Goal: Information Seeking & Learning: Learn about a topic

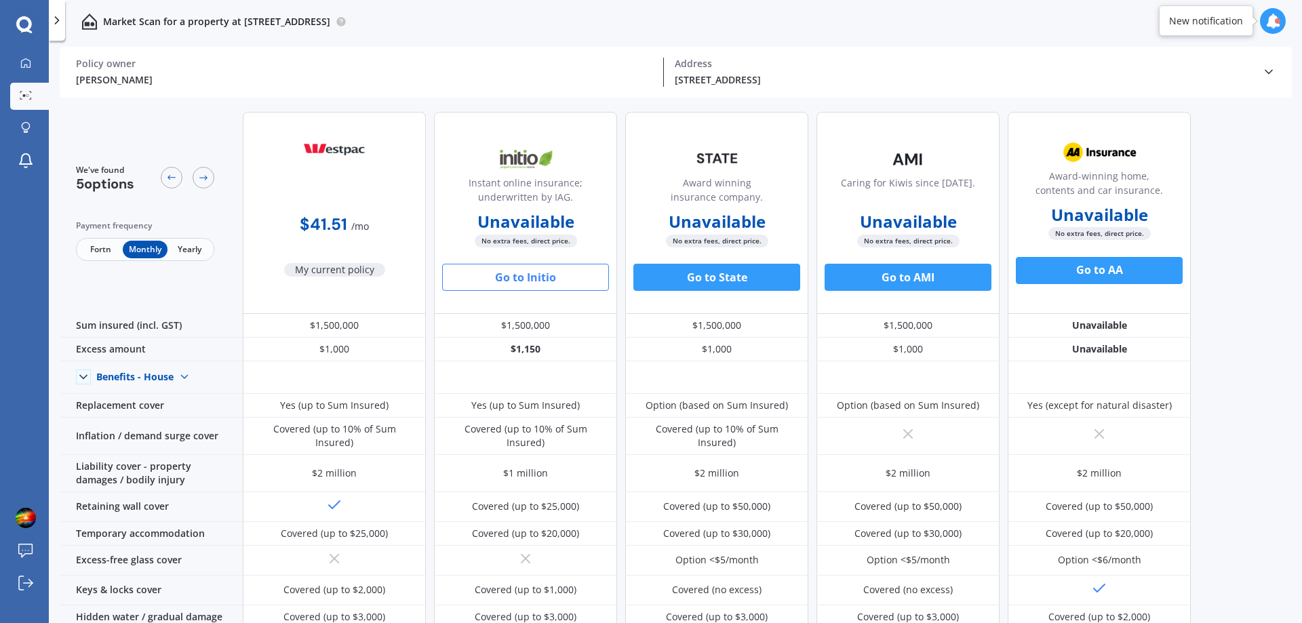
scroll to position [271, 0]
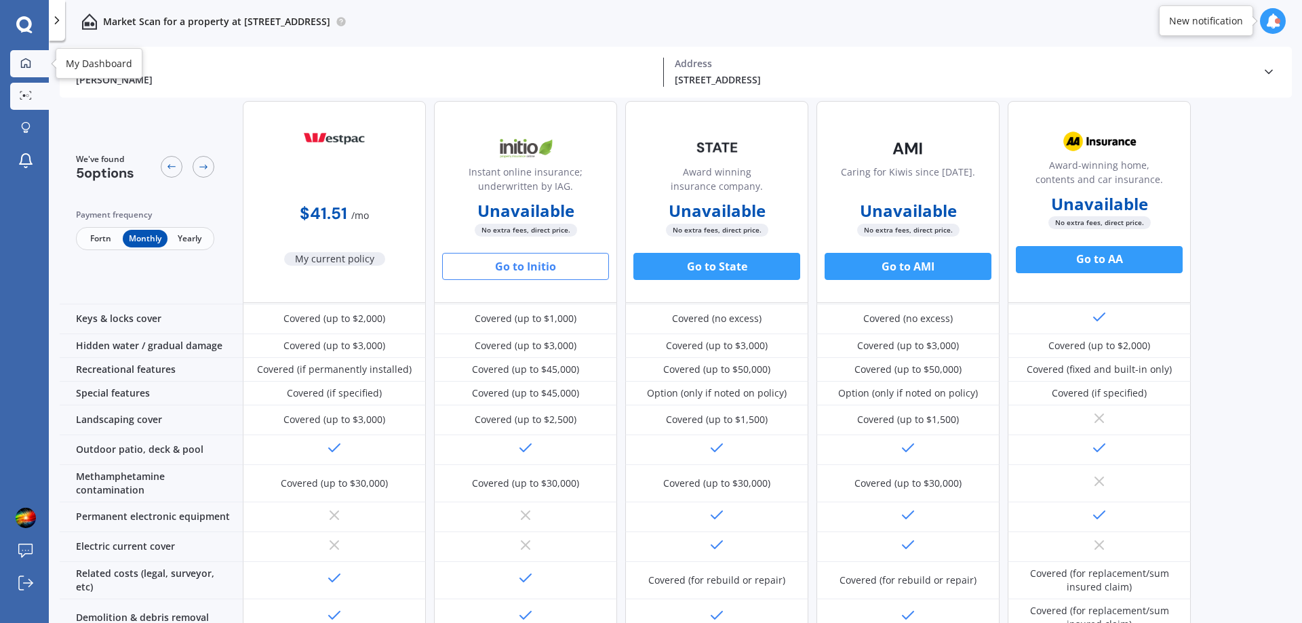
click at [35, 59] on div at bounding box center [26, 64] width 20 height 12
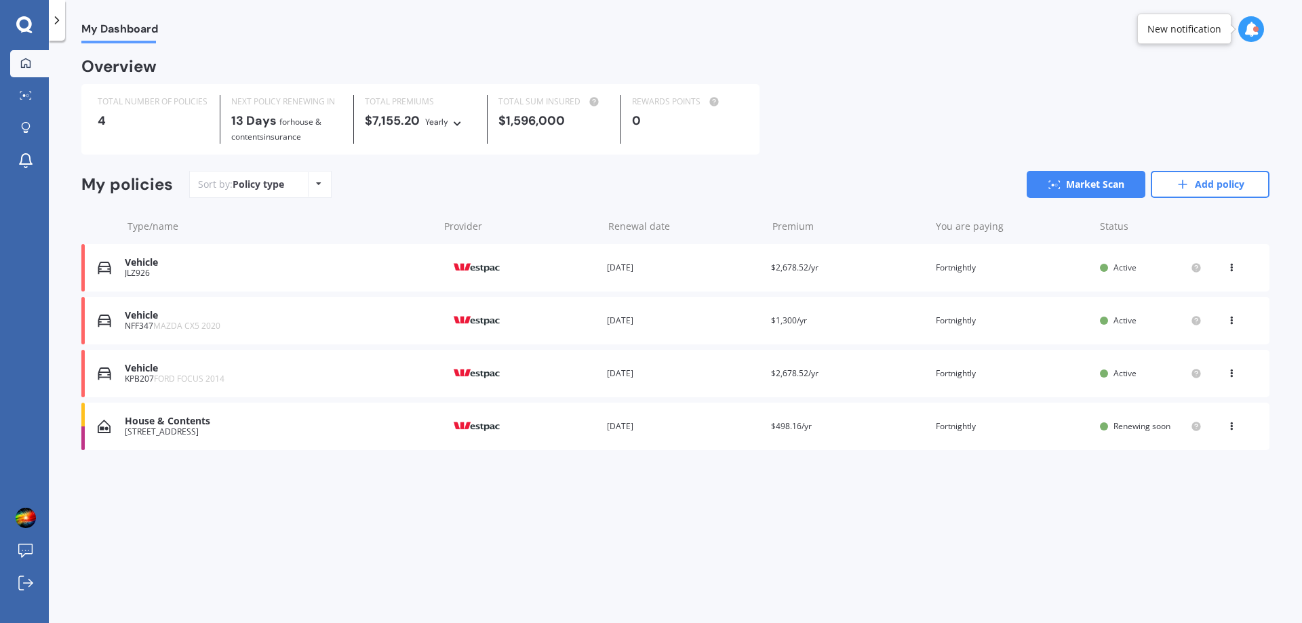
click at [967, 315] on div "You are paying Fortnightly" at bounding box center [1012, 321] width 153 height 14
click at [1225, 375] on div "View option View policy Delete" at bounding box center [1232, 374] width 41 height 14
click at [1227, 261] on icon at bounding box center [1230, 265] width 9 height 8
click at [1229, 294] on div "View policy" at bounding box center [1201, 293] width 134 height 27
click at [1116, 262] on span "Active" at bounding box center [1124, 268] width 23 height 12
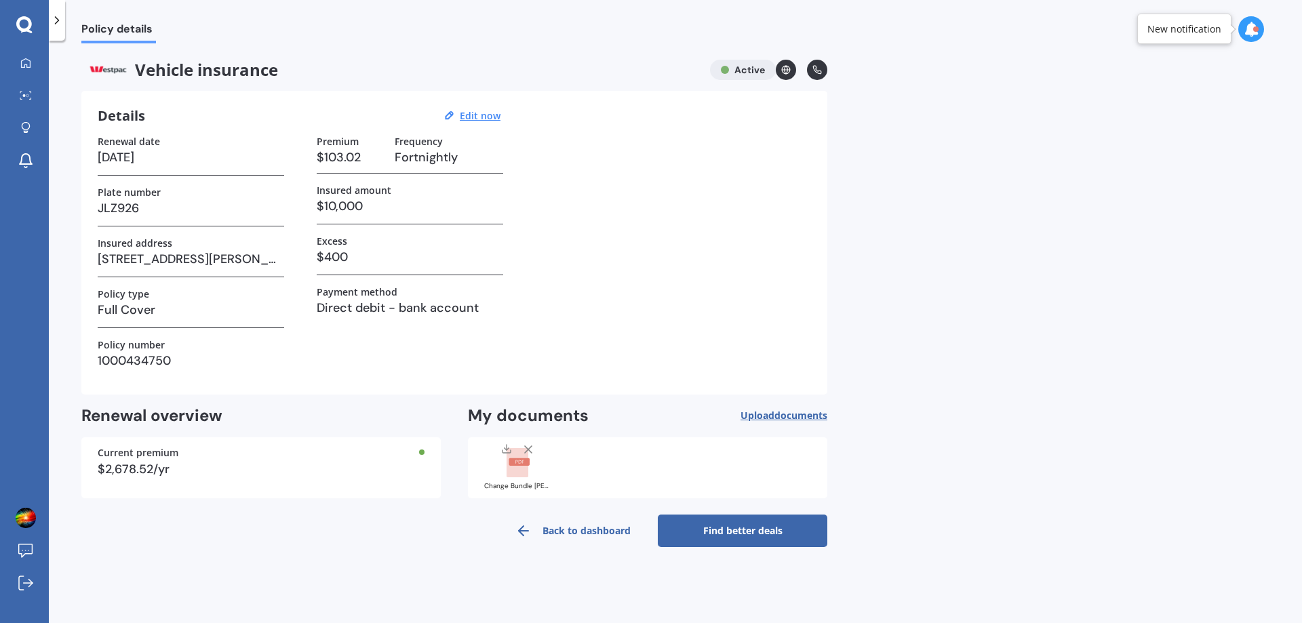
click at [514, 459] on rect at bounding box center [518, 461] width 21 height 7
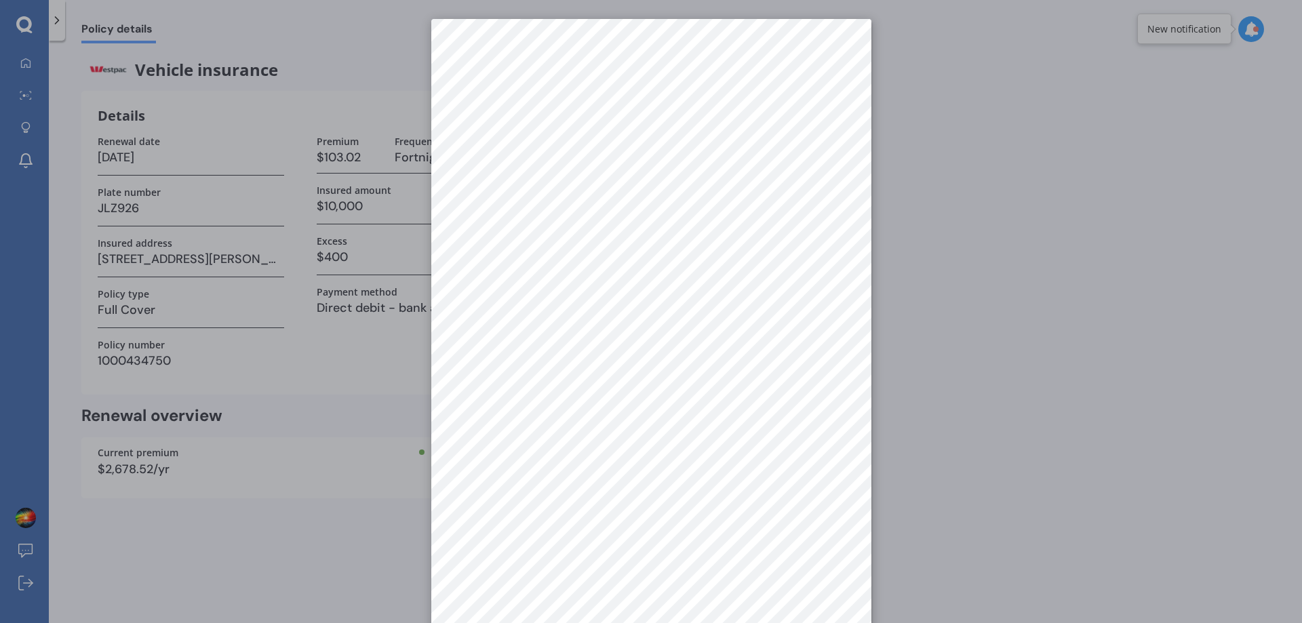
click at [963, 436] on div at bounding box center [651, 311] width 1302 height 623
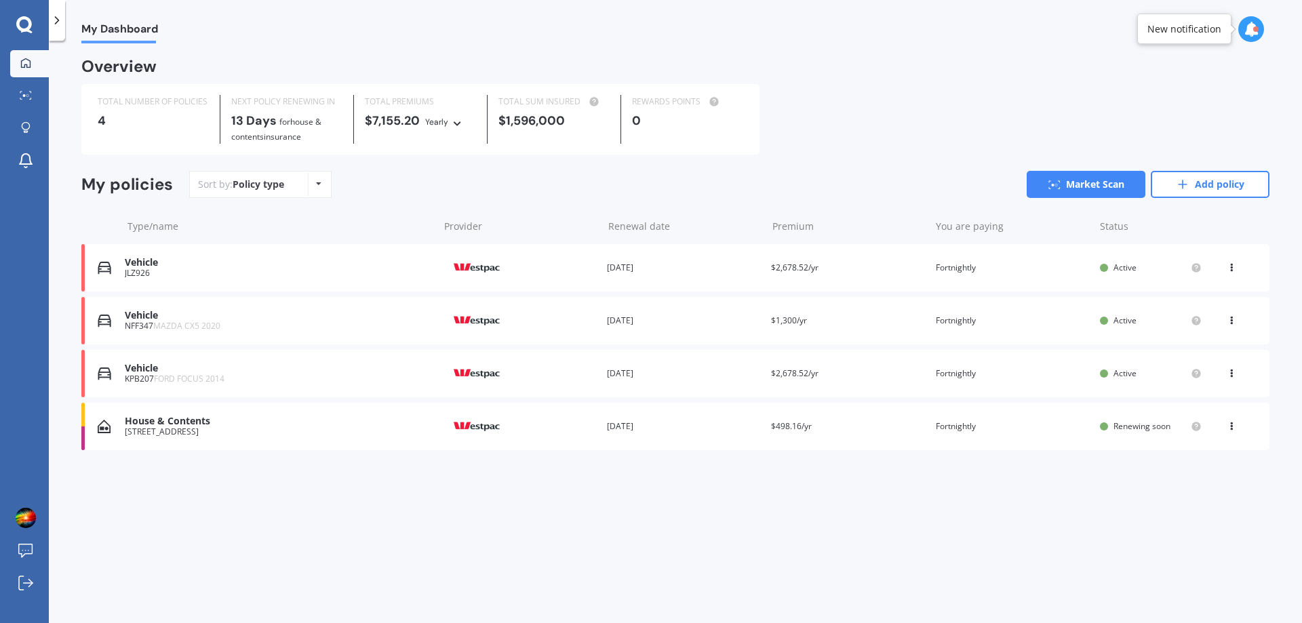
click at [1232, 372] on icon at bounding box center [1230, 371] width 9 height 8
click at [1216, 401] on div "View policy" at bounding box center [1201, 399] width 134 height 27
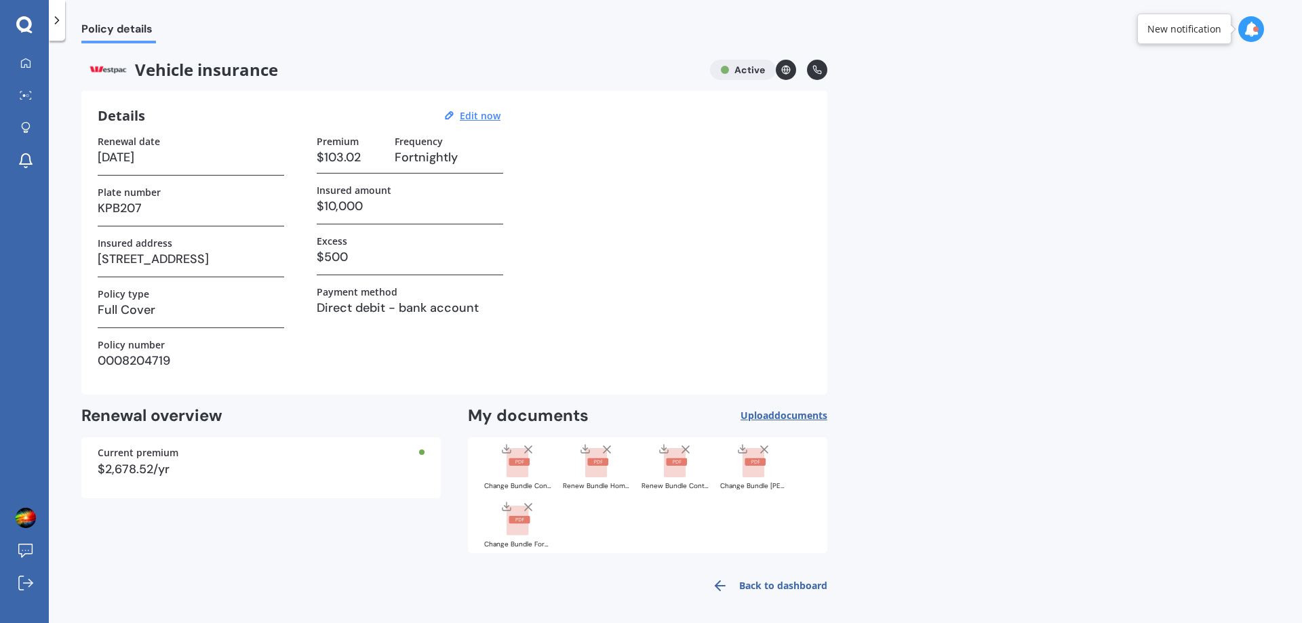
click at [521, 530] on rect at bounding box center [517, 521] width 22 height 30
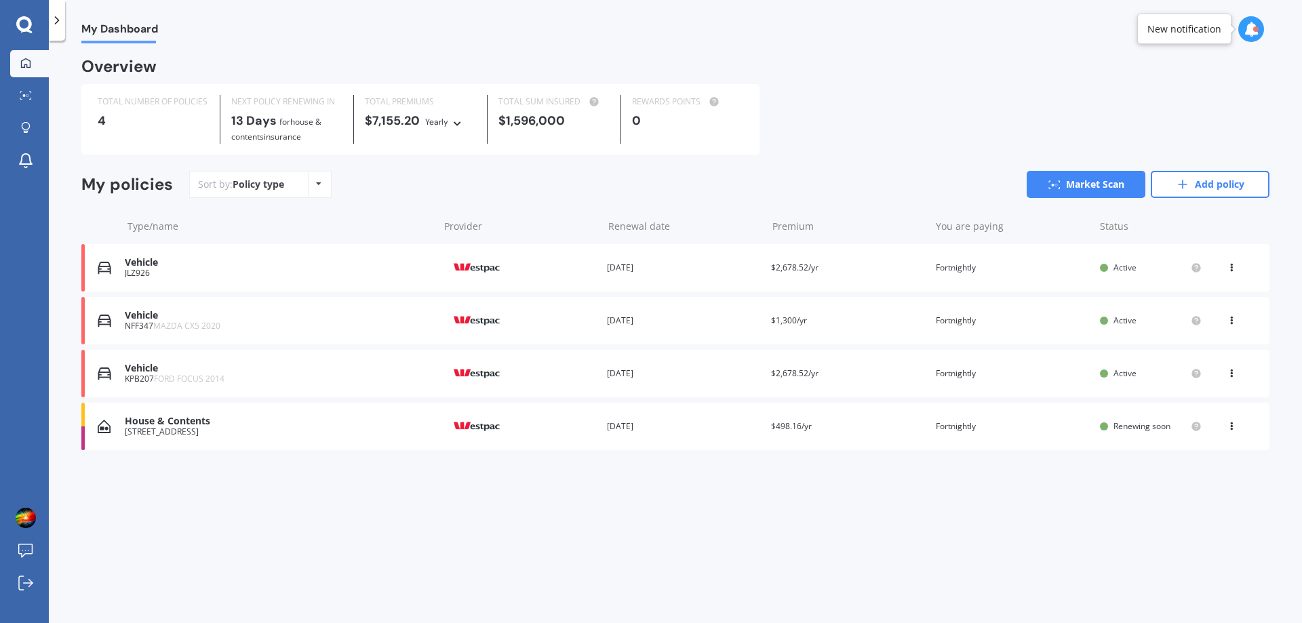
click at [1228, 320] on icon at bounding box center [1230, 318] width 9 height 8
click at [1218, 345] on div "View policy" at bounding box center [1201, 346] width 134 height 27
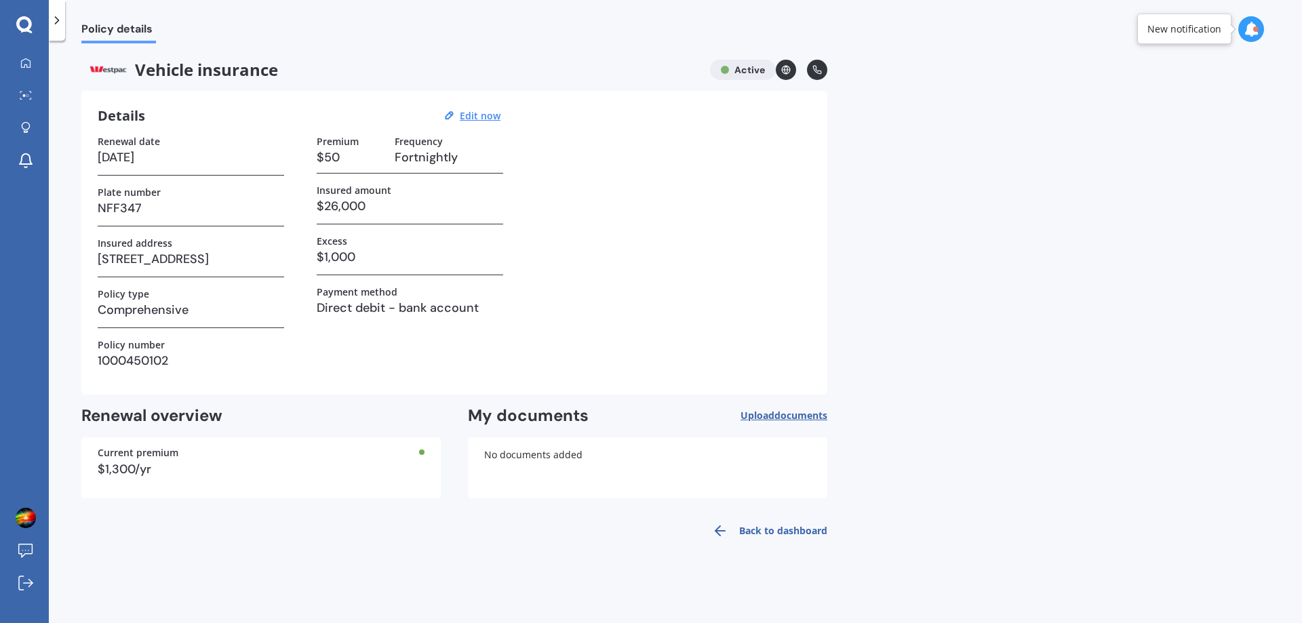
click at [793, 414] on span "documents" at bounding box center [800, 415] width 53 height 13
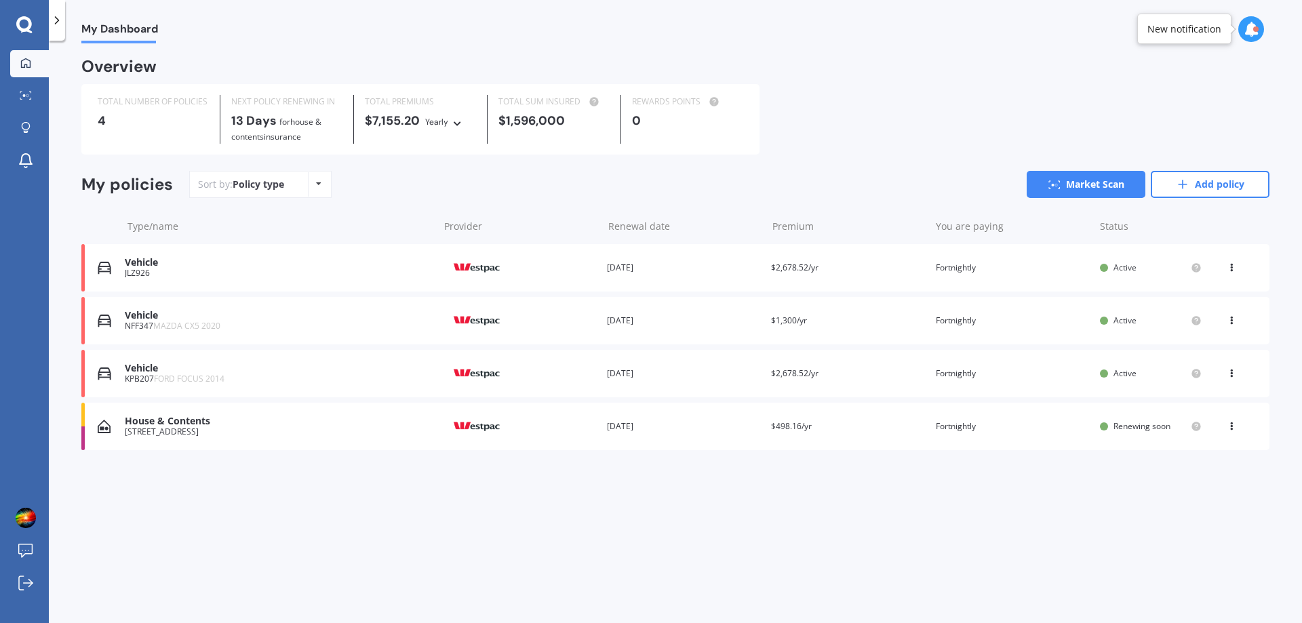
click at [1232, 322] on icon at bounding box center [1230, 318] width 9 height 8
click at [1232, 322] on div "View option" at bounding box center [1201, 320] width 134 height 24
click at [1232, 319] on icon at bounding box center [1230, 318] width 9 height 8
click at [1204, 344] on div "View policy" at bounding box center [1201, 346] width 134 height 27
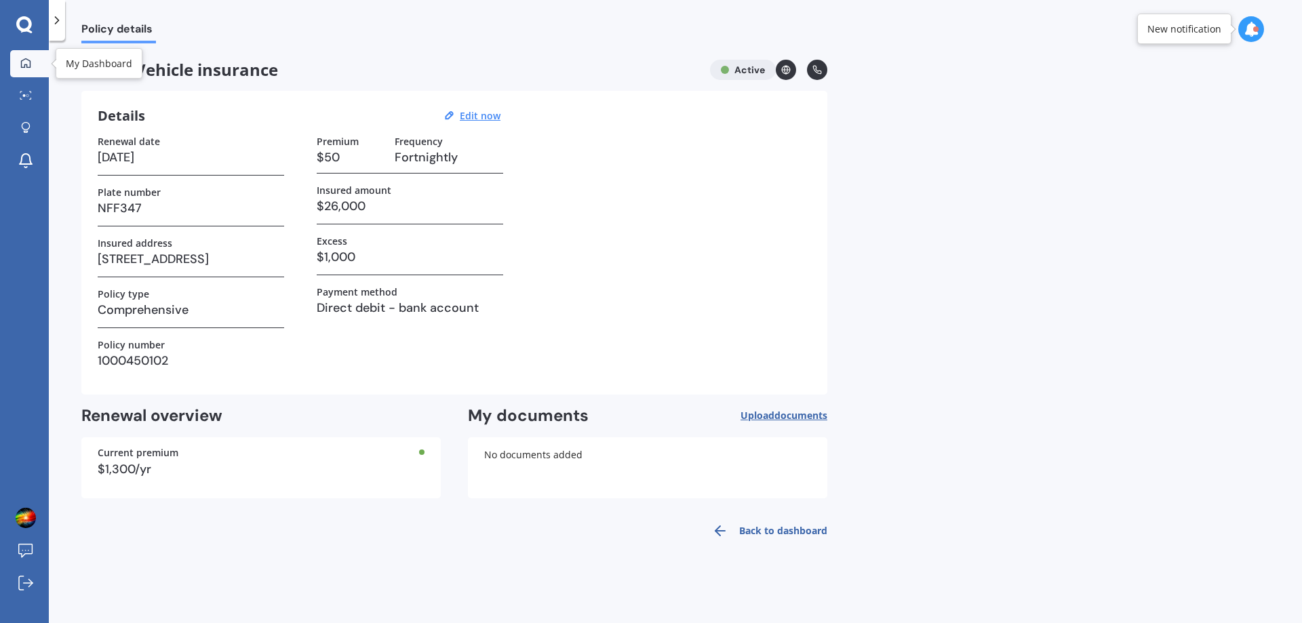
click at [24, 77] on link "My Dashboard" at bounding box center [29, 63] width 39 height 27
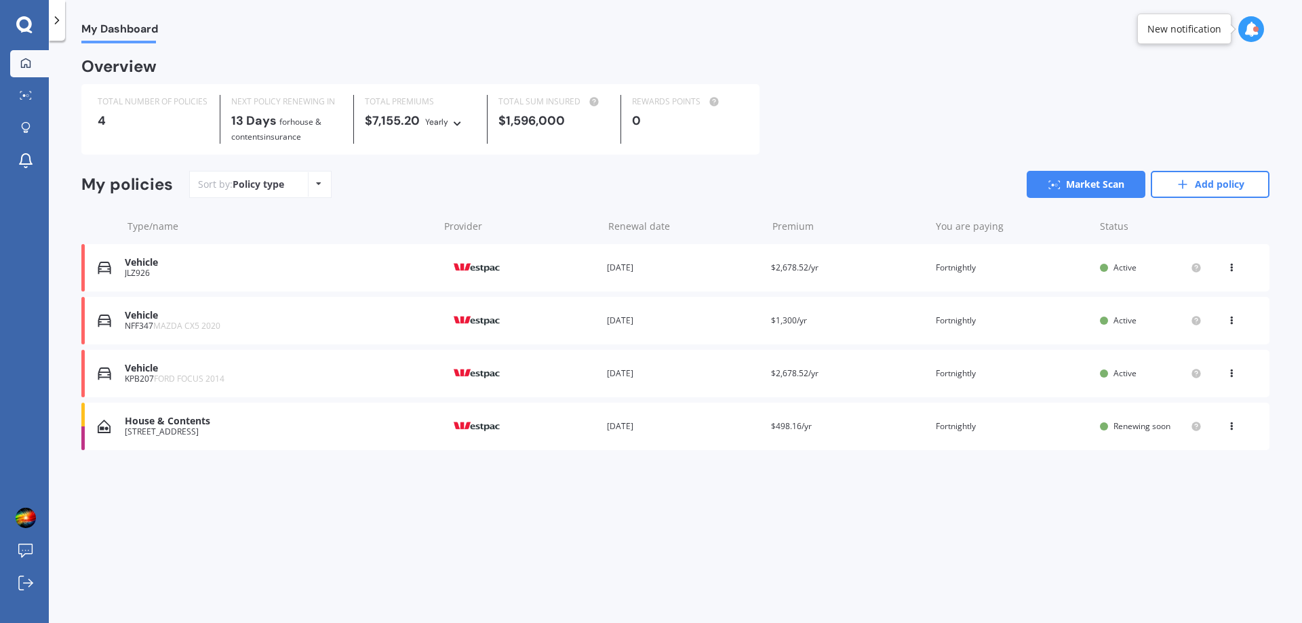
click at [1230, 426] on icon at bounding box center [1230, 424] width 9 height 8
click at [1197, 453] on div "View policy" at bounding box center [1201, 452] width 134 height 27
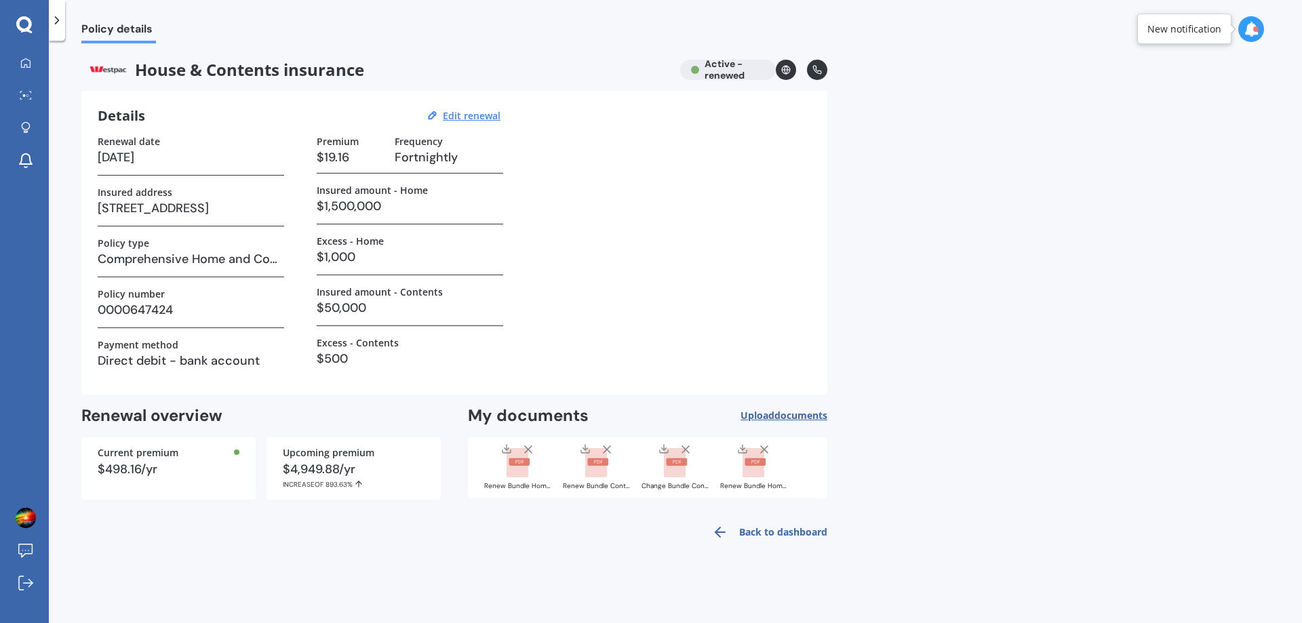
click at [524, 470] on rect at bounding box center [517, 463] width 22 height 30
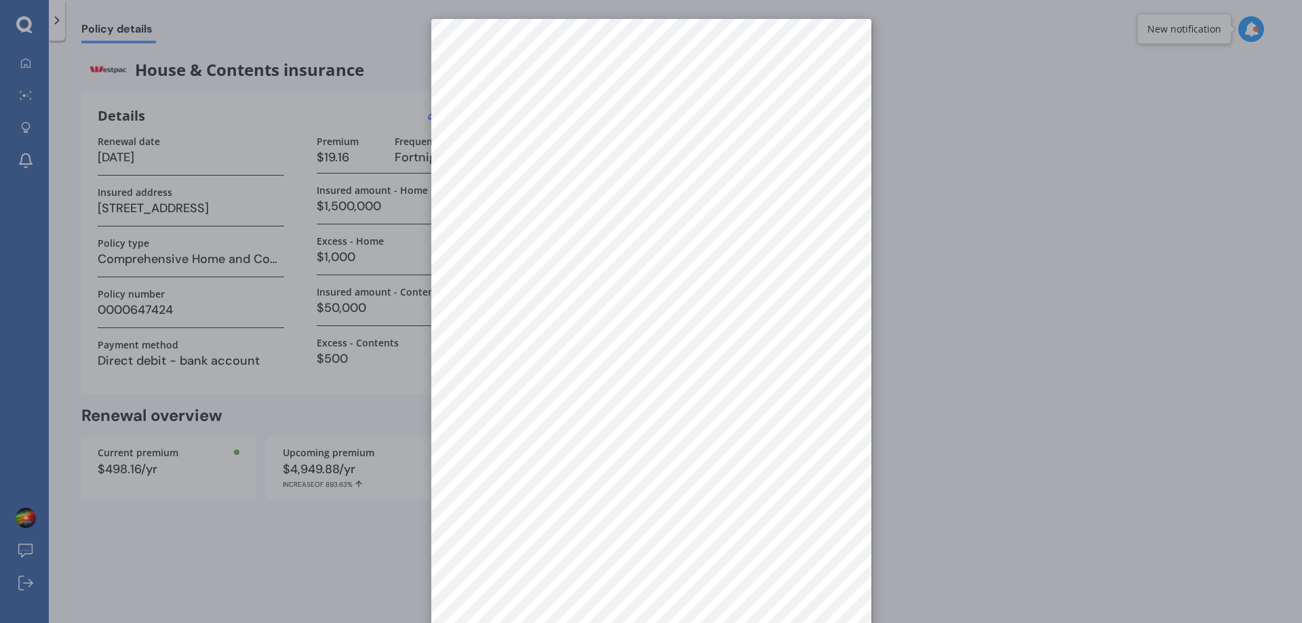
click at [1009, 369] on div at bounding box center [651, 311] width 1302 height 623
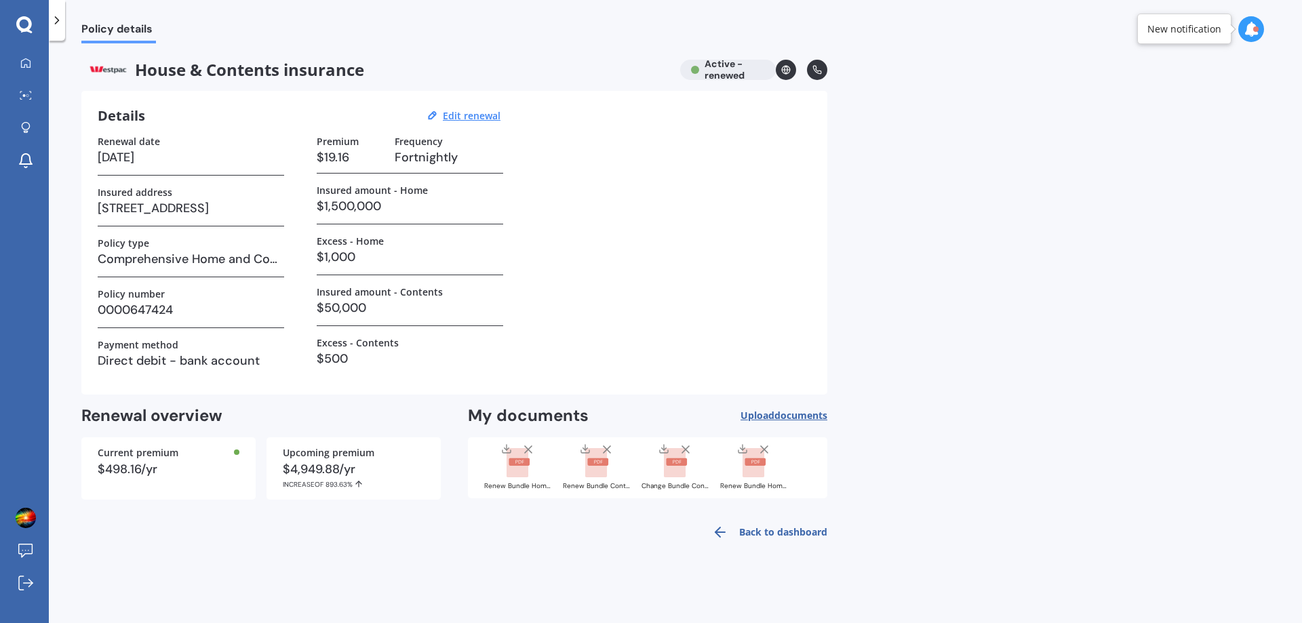
click at [527, 468] on rect at bounding box center [517, 463] width 22 height 30
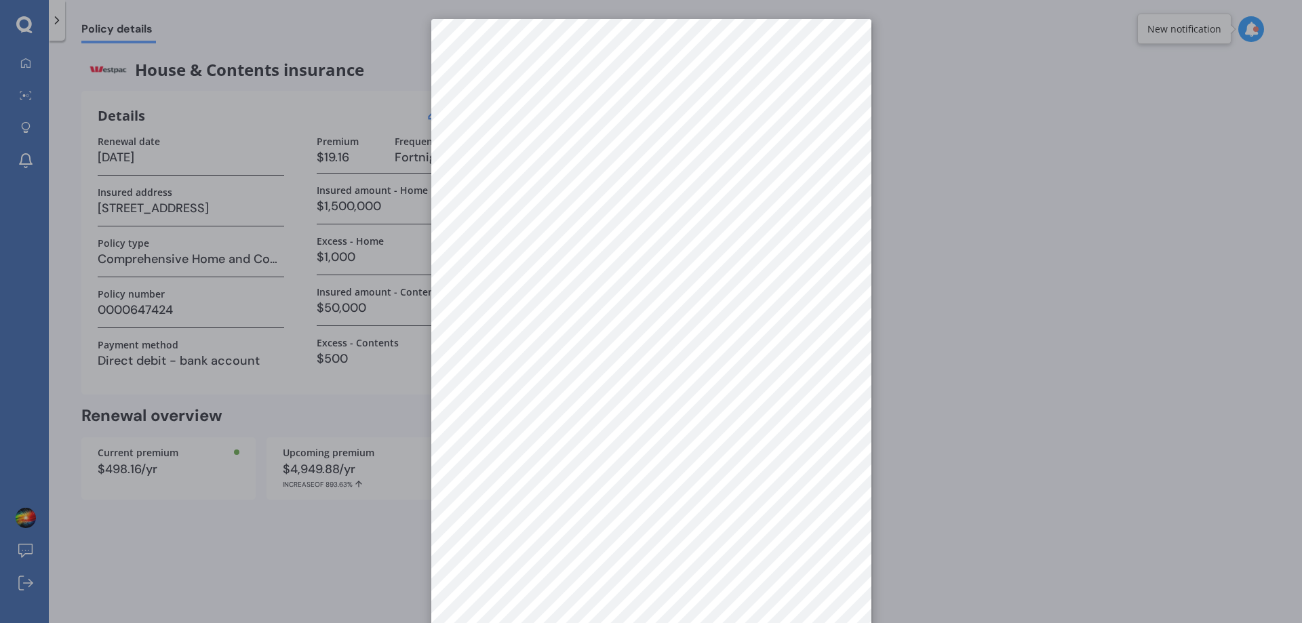
click at [1065, 516] on div at bounding box center [651, 311] width 1302 height 623
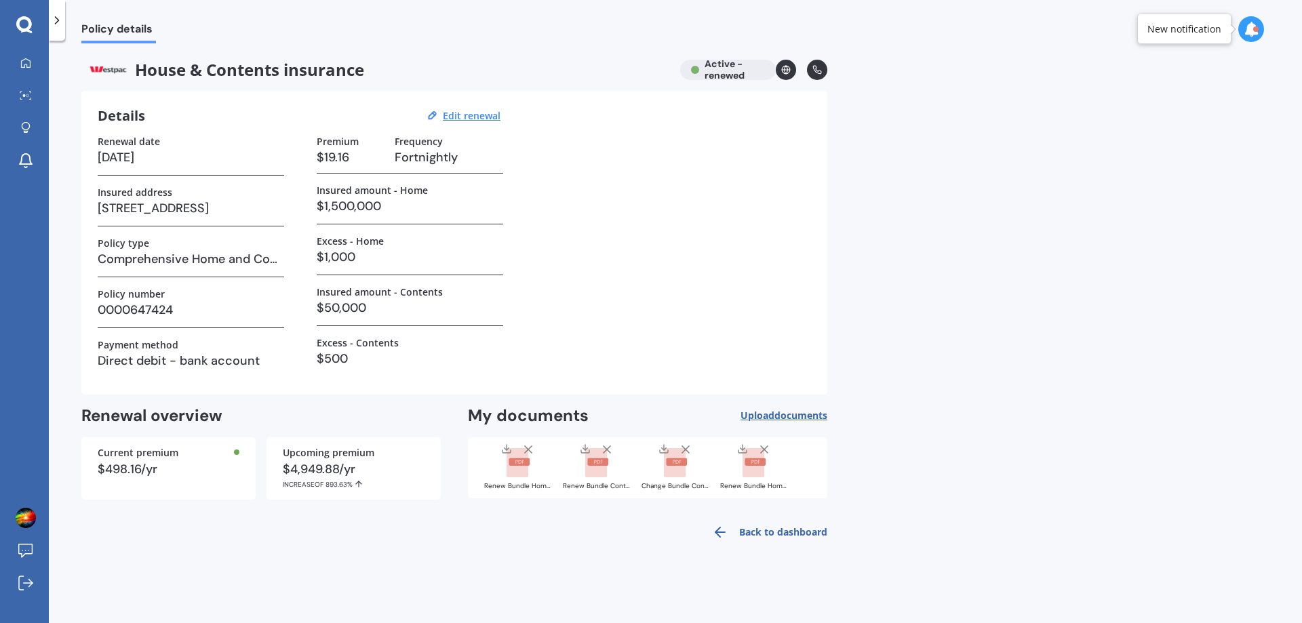
click at [604, 465] on rect at bounding box center [597, 461] width 21 height 7
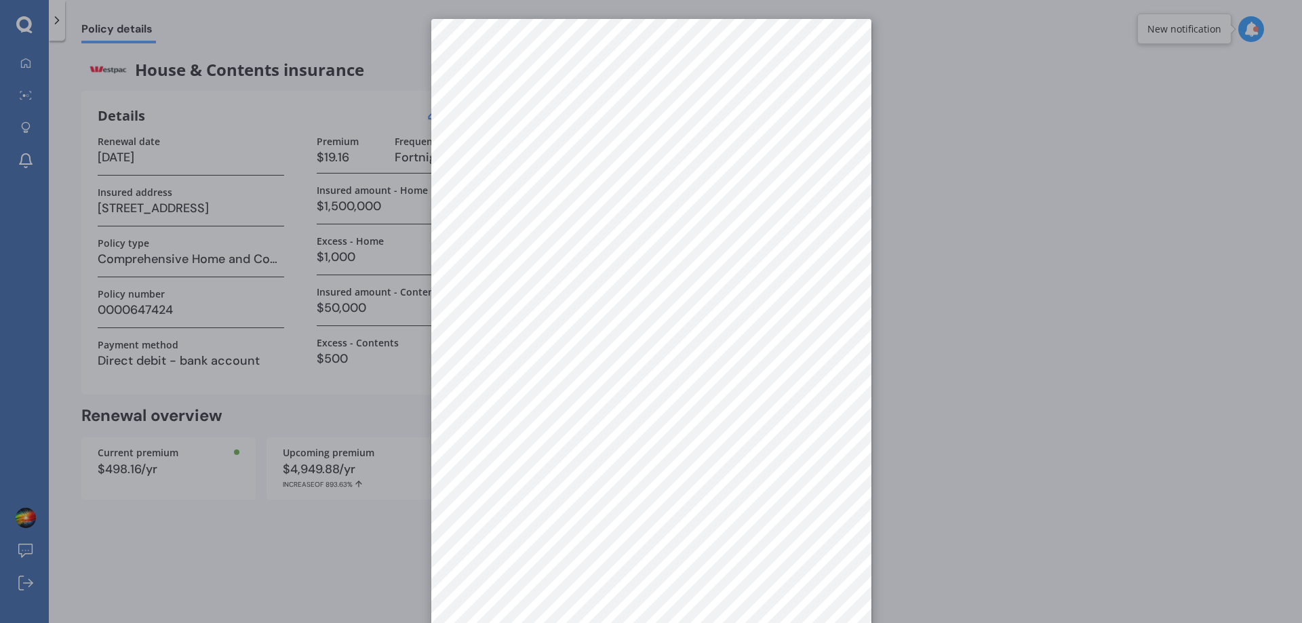
click at [967, 524] on div at bounding box center [651, 311] width 1302 height 623
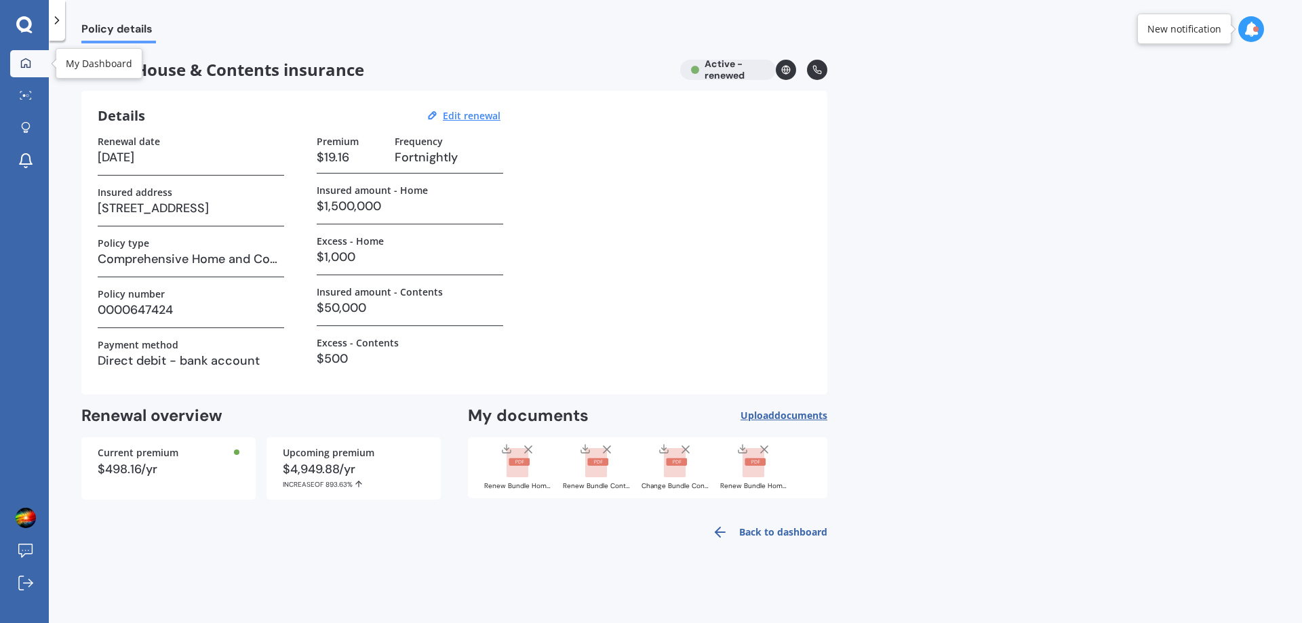
click at [25, 56] on link "My Dashboard" at bounding box center [29, 63] width 39 height 27
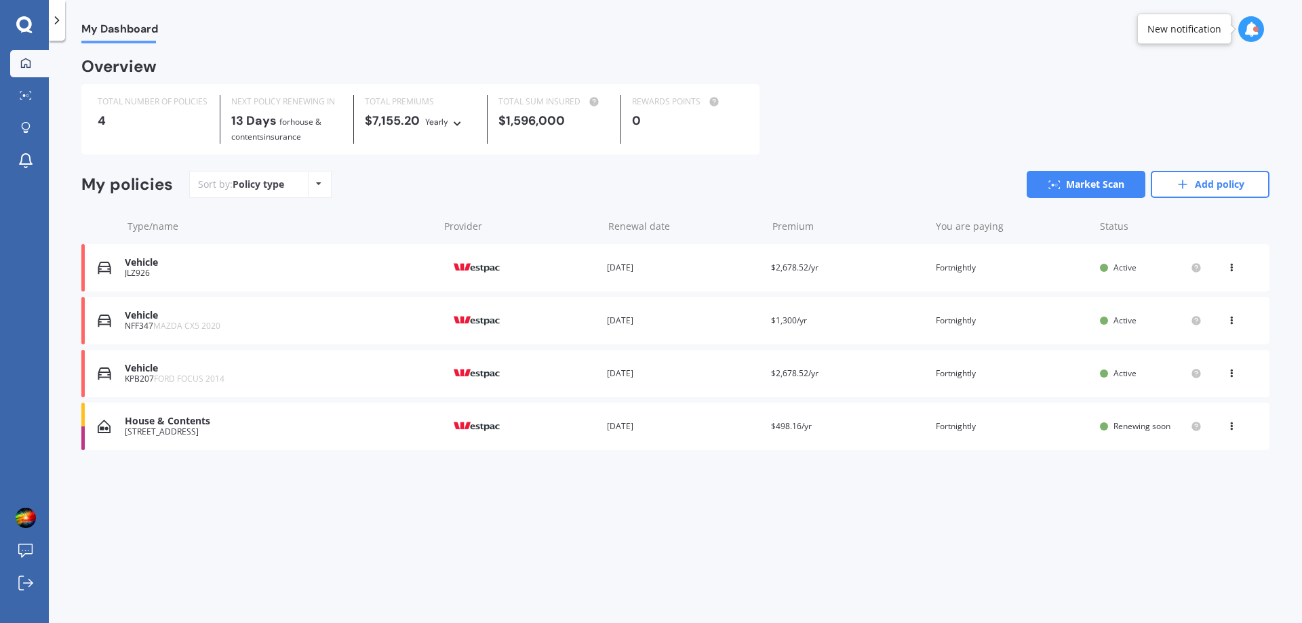
click at [1230, 321] on icon at bounding box center [1230, 318] width 9 height 8
click at [1214, 338] on div "View policy" at bounding box center [1201, 346] width 134 height 27
